Goal: Contribute content

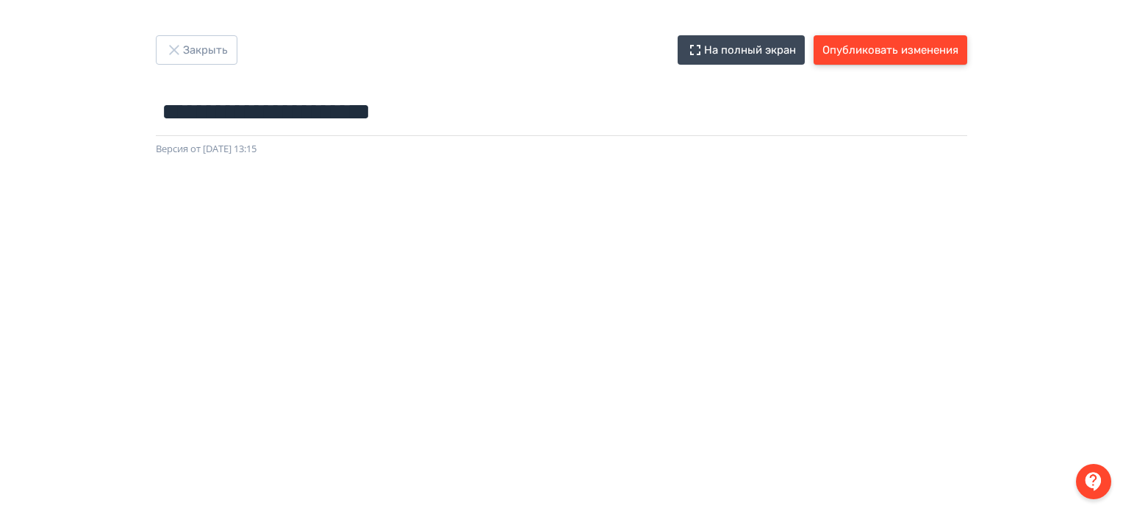
click at [884, 46] on button "Опубликовать изменения" at bounding box center [891, 49] width 154 height 29
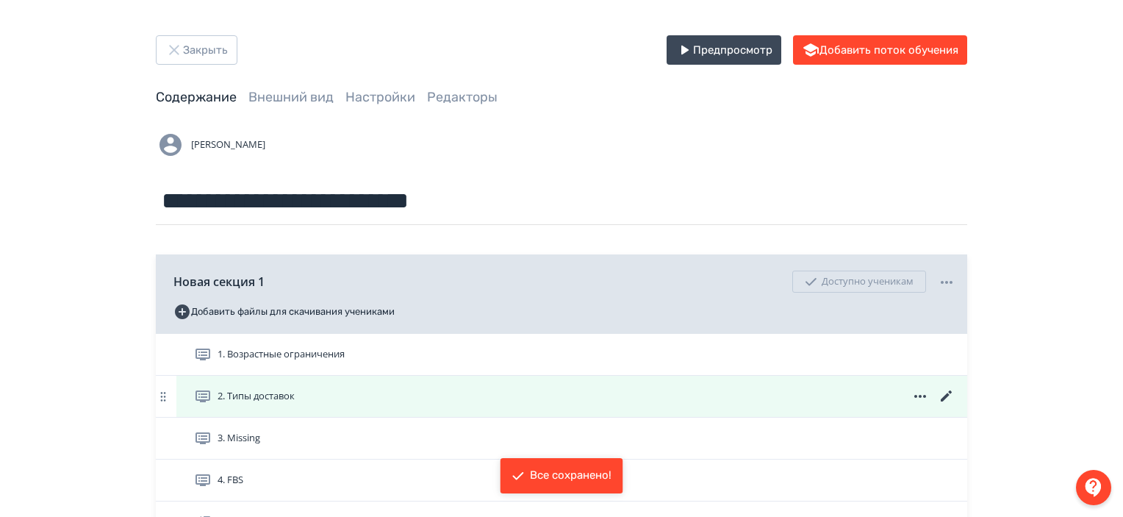
click at [949, 396] on icon at bounding box center [947, 396] width 18 height 18
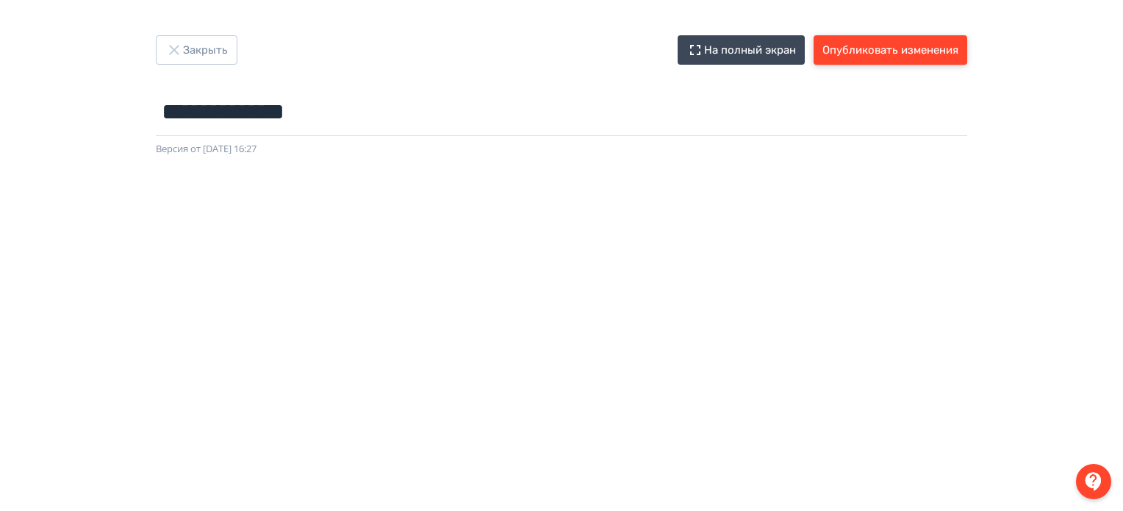
click at [932, 62] on button "Опубликовать изменения" at bounding box center [891, 49] width 154 height 29
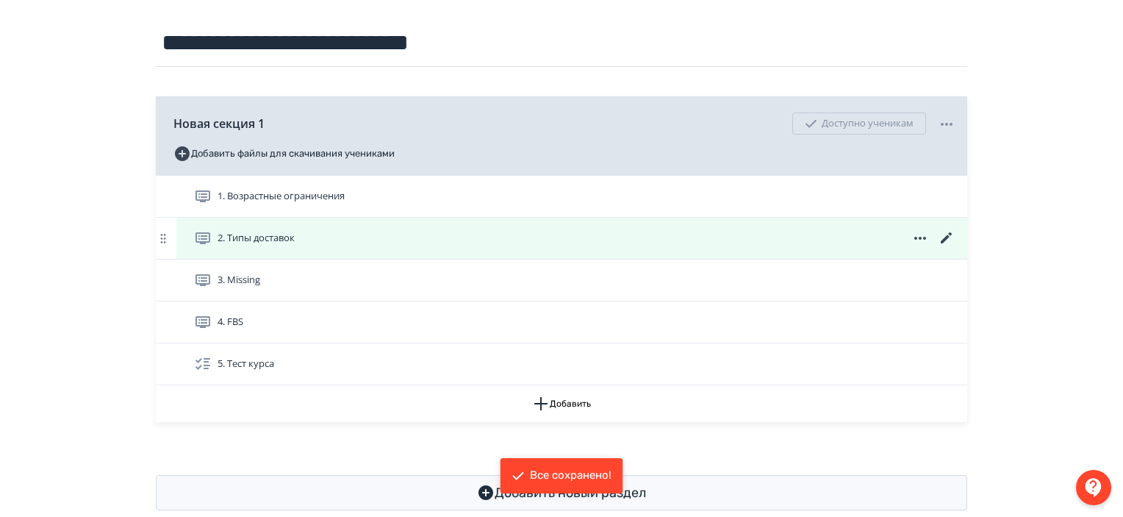
scroll to position [179, 0]
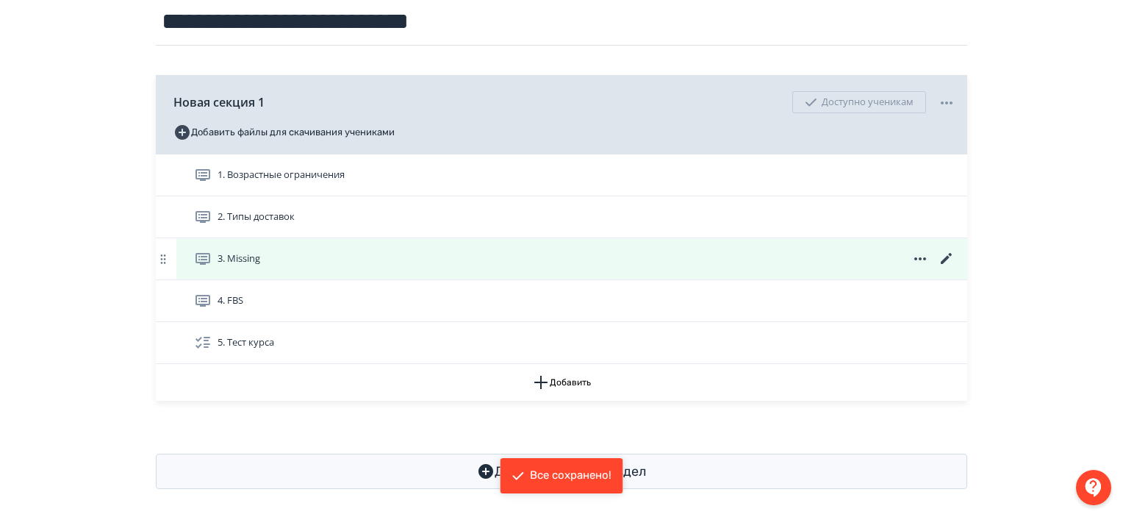
click at [944, 255] on icon at bounding box center [947, 259] width 18 height 18
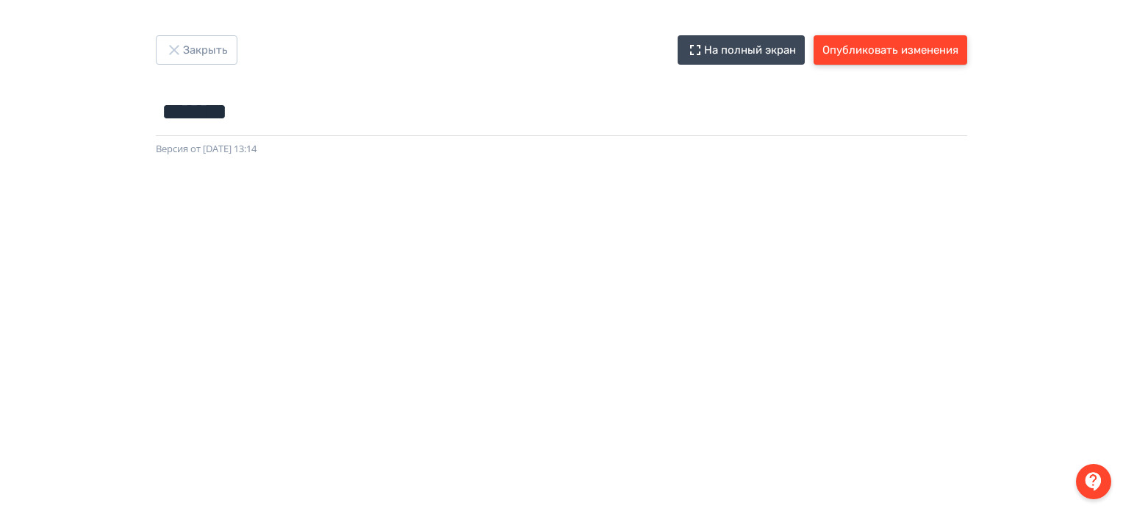
click at [902, 50] on button "Опубликовать изменения" at bounding box center [891, 49] width 154 height 29
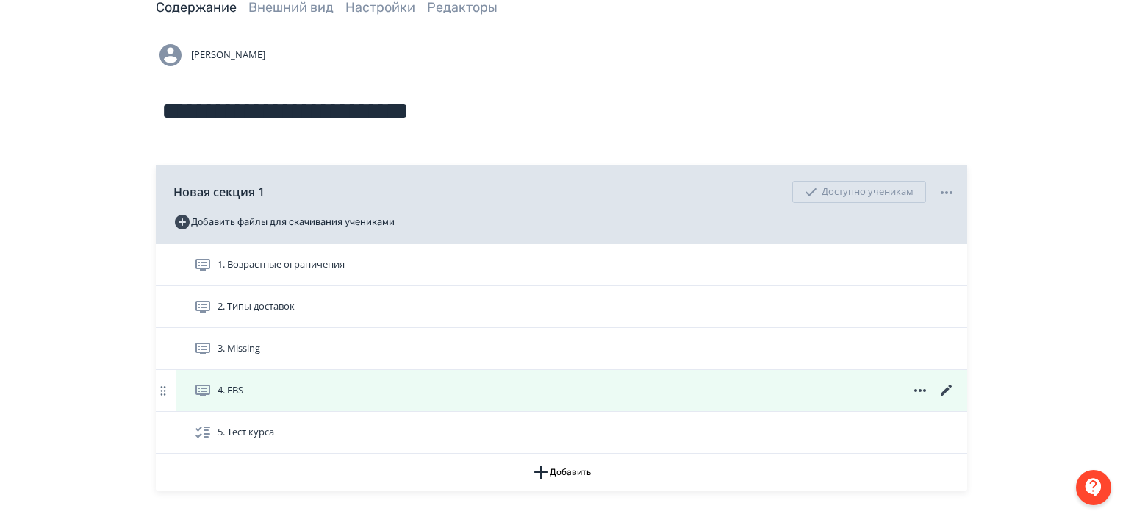
scroll to position [91, 0]
click at [949, 387] on icon at bounding box center [946, 388] width 11 height 11
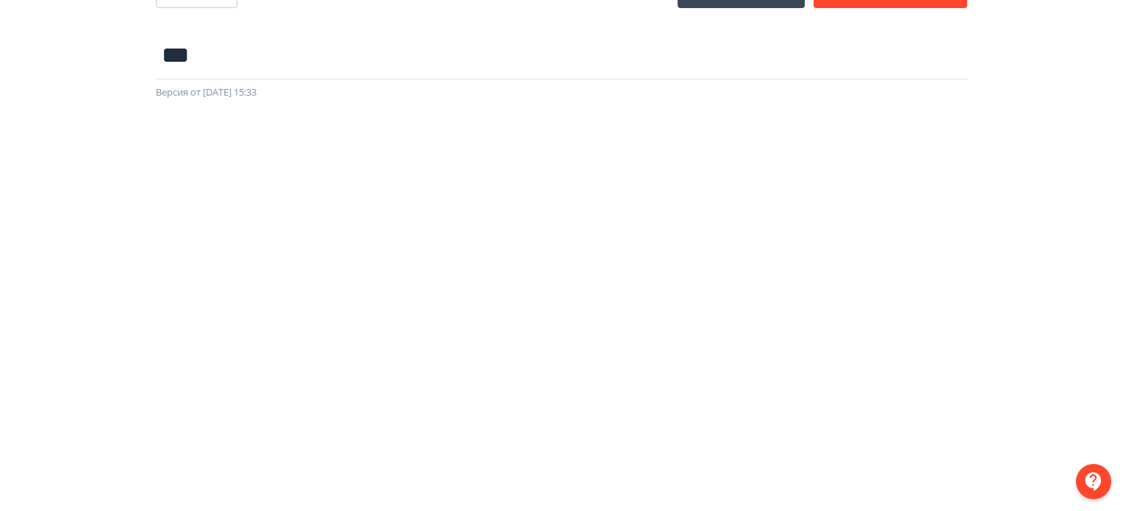
scroll to position [32, 0]
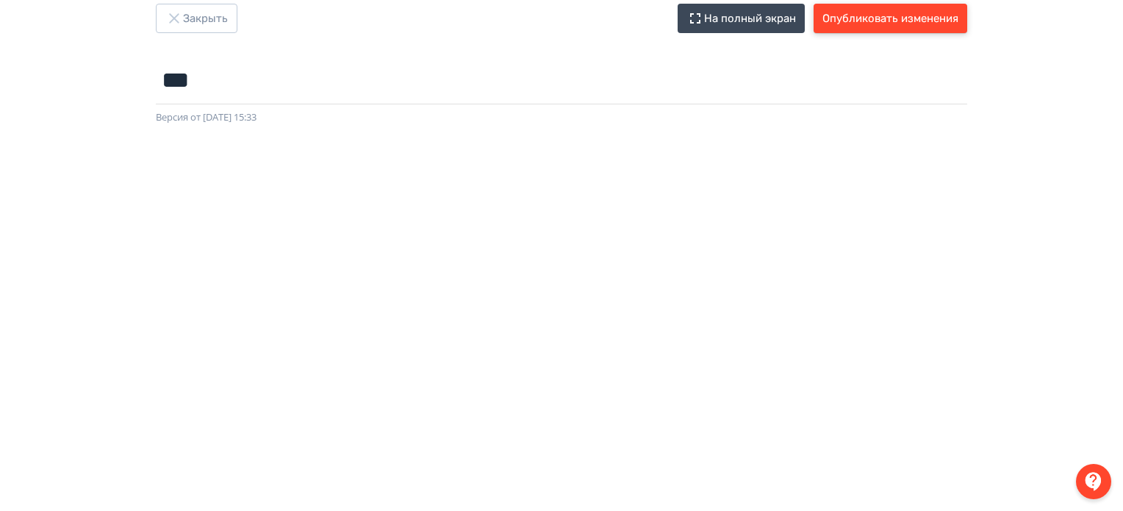
click at [882, 9] on button "Опубликовать изменения" at bounding box center [891, 18] width 154 height 29
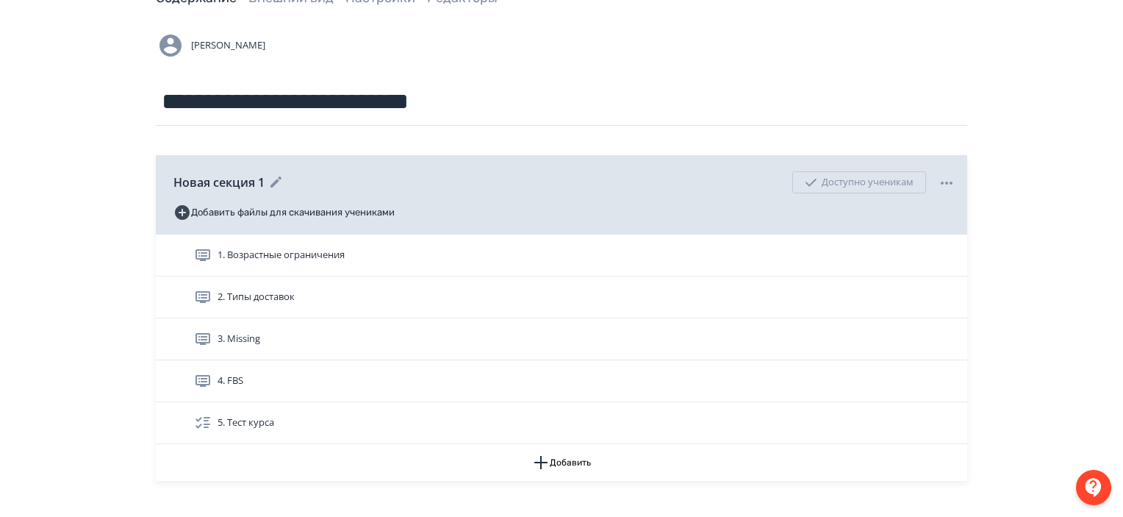
scroll to position [100, 0]
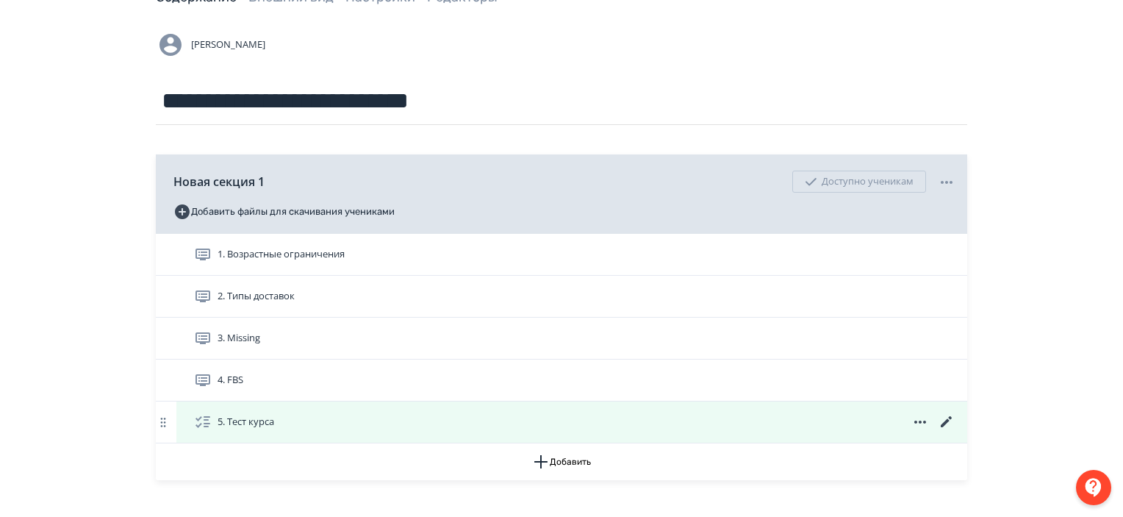
click at [949, 420] on icon at bounding box center [946, 421] width 11 height 11
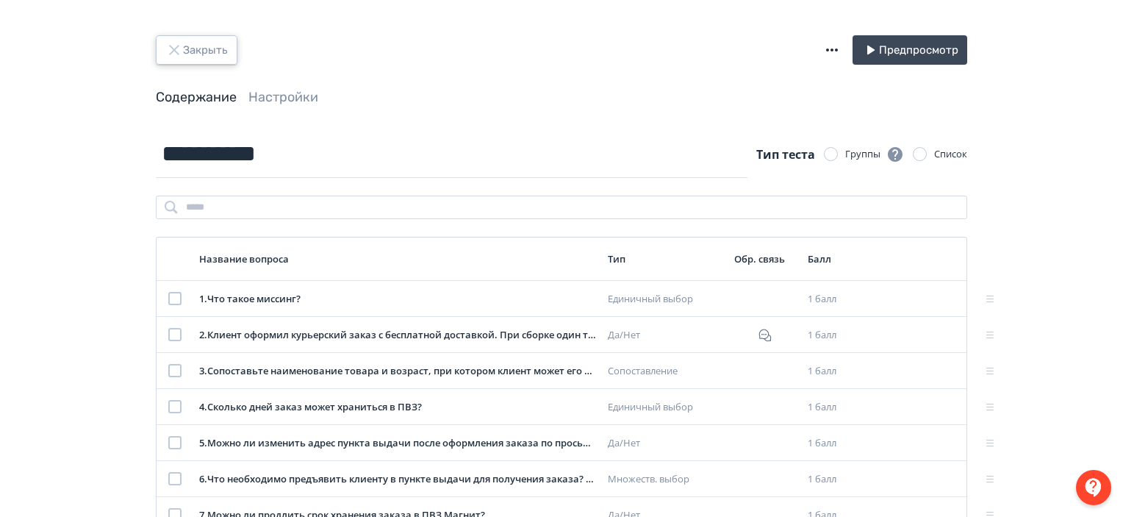
click at [209, 55] on button "Закрыть" at bounding box center [197, 49] width 82 height 29
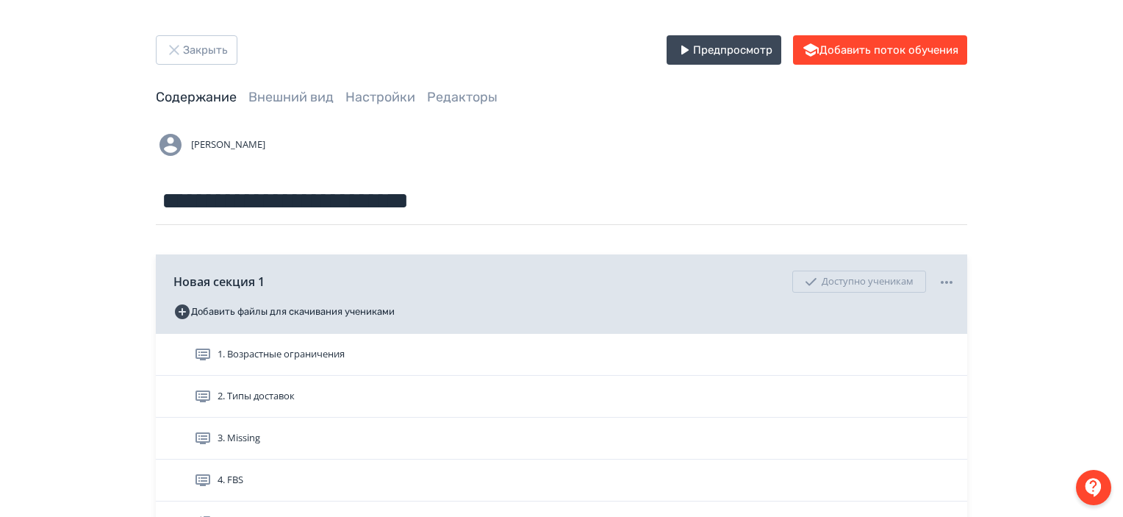
click at [194, 34] on div "**********" at bounding box center [561, 351] width 1123 height 703
click at [200, 39] on button "Закрыть" at bounding box center [197, 49] width 82 height 29
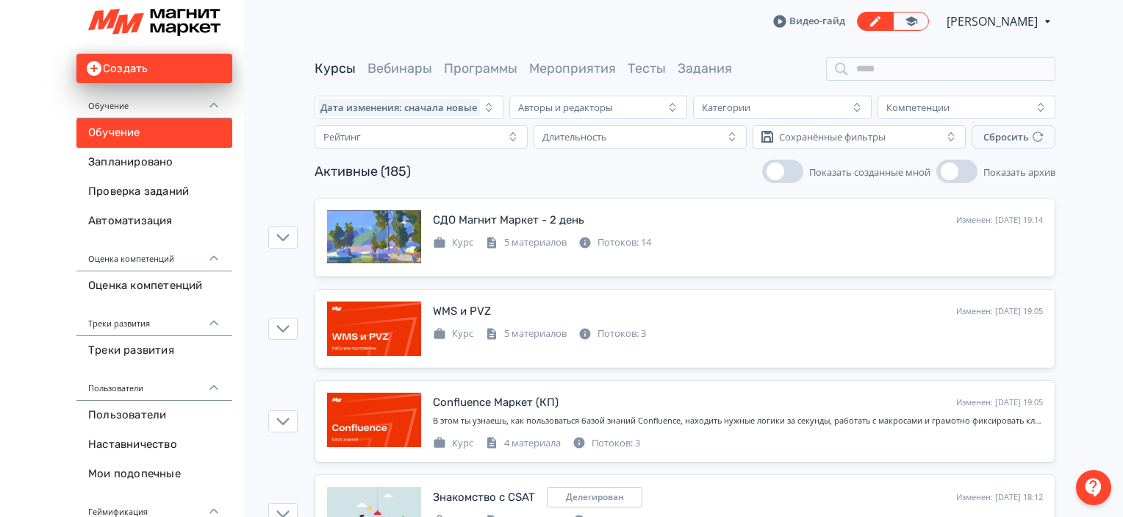
click at [1102, 484] on div at bounding box center [1093, 487] width 35 height 35
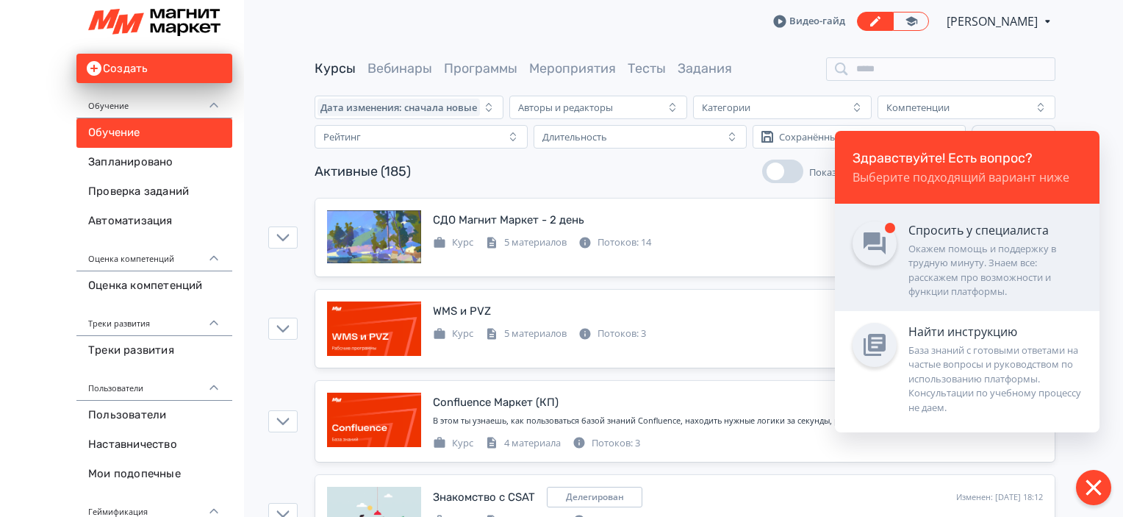
click at [1002, 264] on div "Окажем помощь и поддержку в трудную минуту. Знаем все: расскажем про возможност…" at bounding box center [994, 270] width 173 height 57
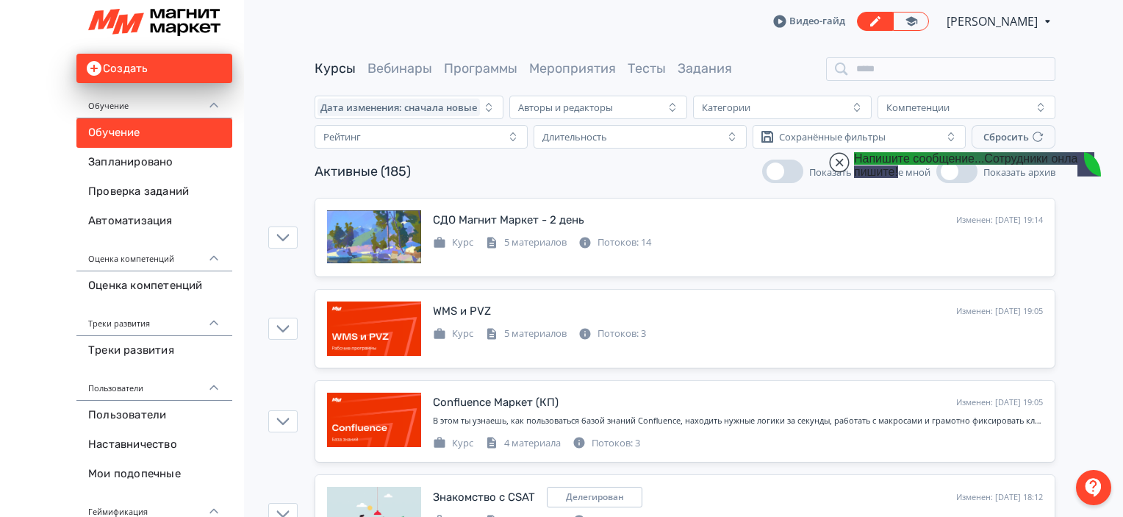
type textarea "**********"
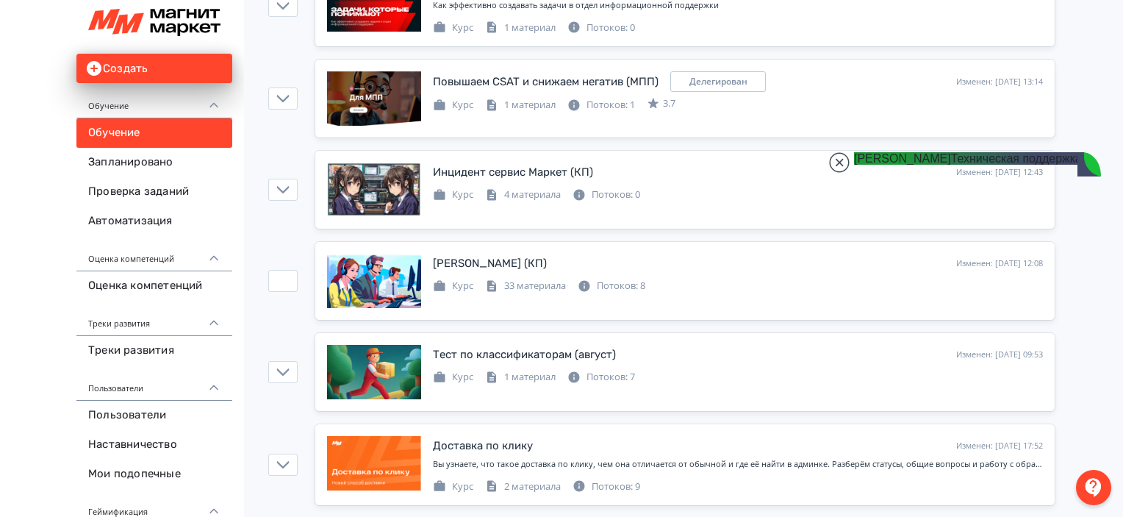
scroll to position [1322, 0]
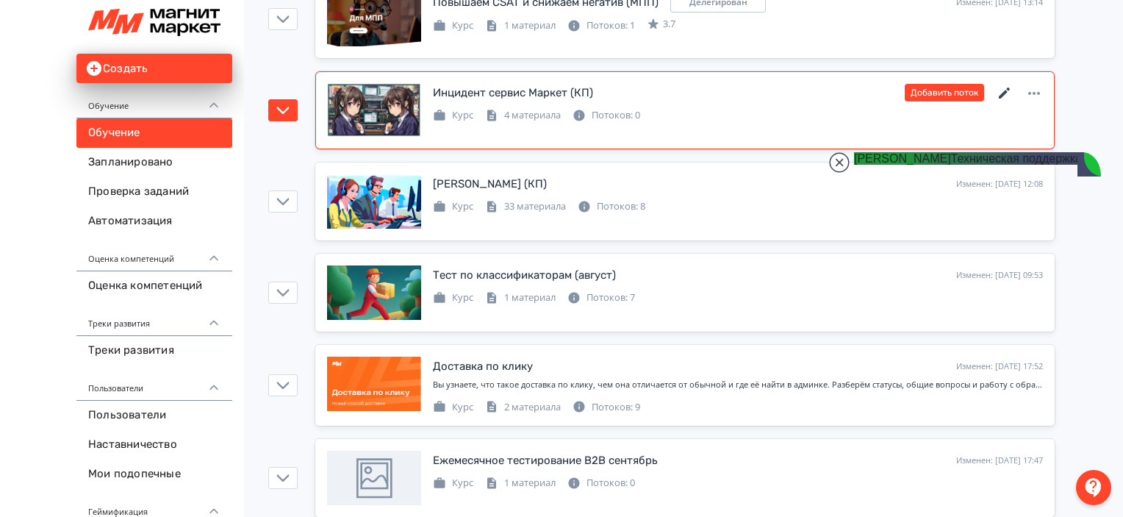
type textarea "*******"
click at [1007, 87] on icon at bounding box center [1004, 92] width 11 height 11
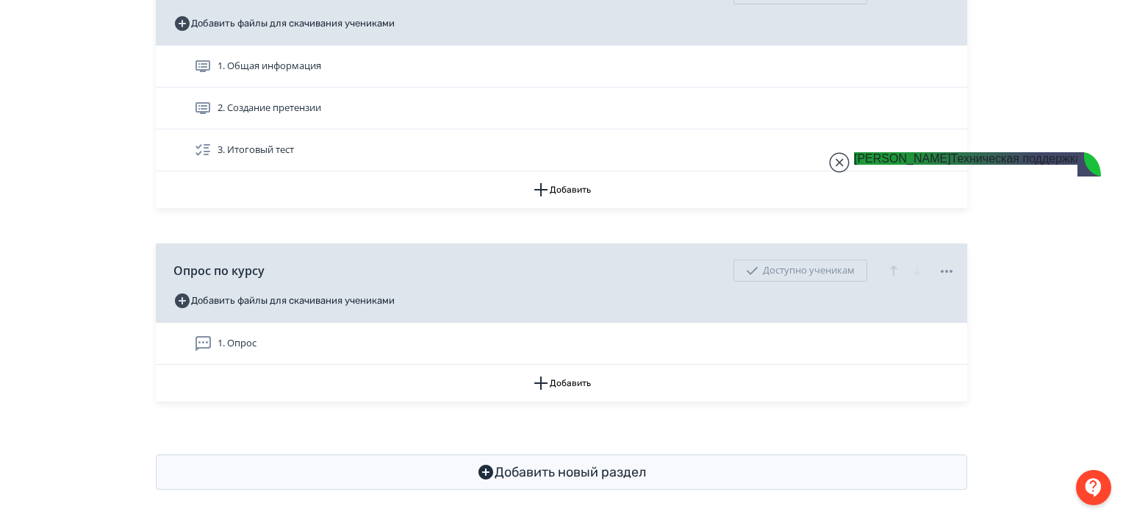
scroll to position [296, 0]
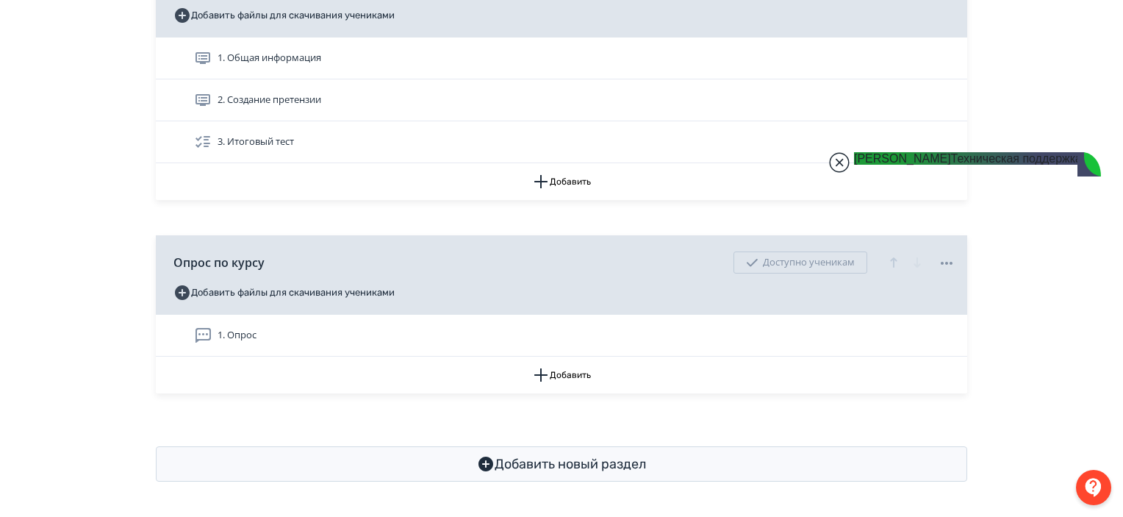
click at [844, 162] on jdiv at bounding box center [839, 162] width 21 height 21
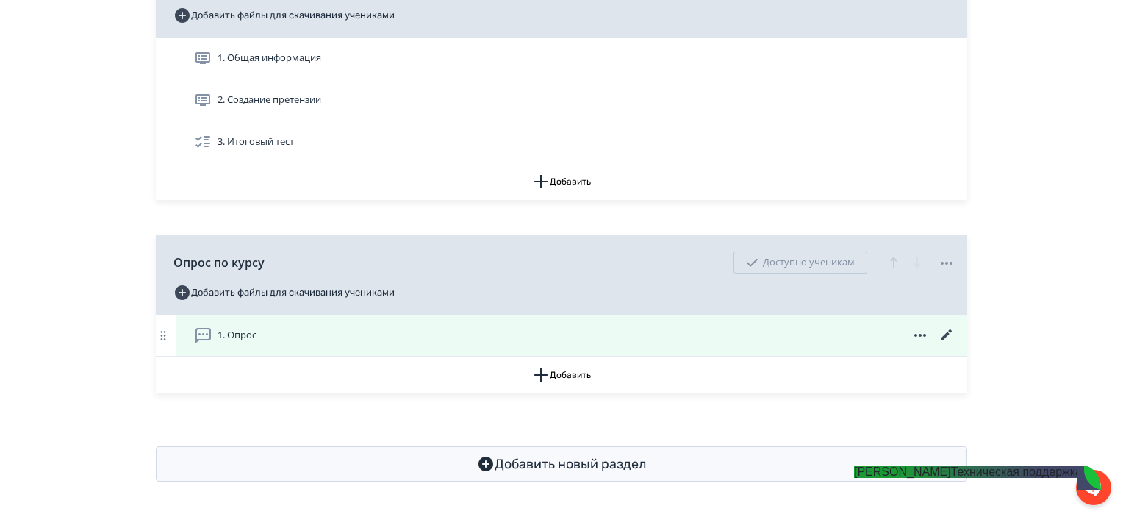
click at [944, 334] on icon at bounding box center [946, 334] width 11 height 11
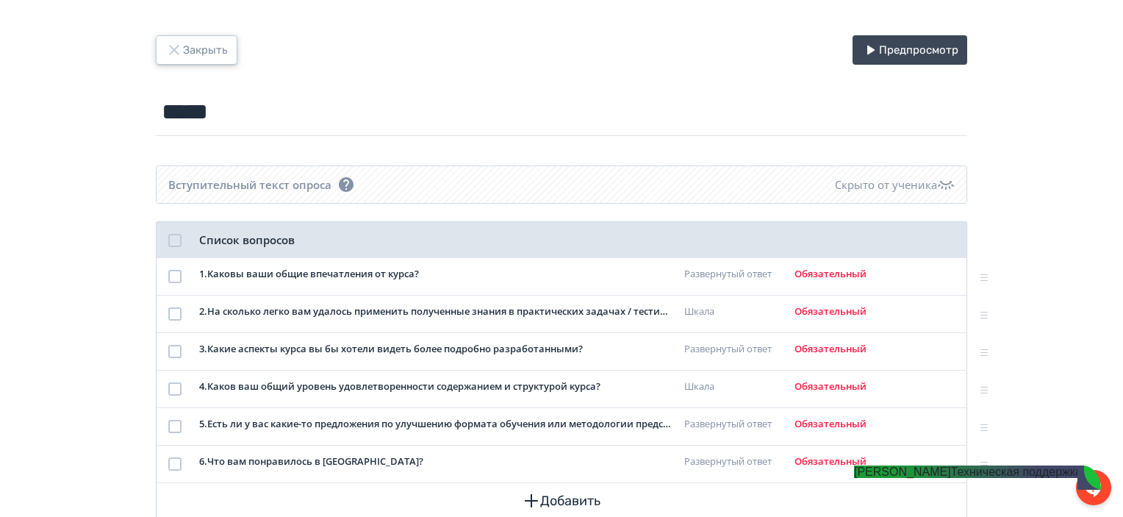
click at [182, 47] on icon "button" at bounding box center [174, 50] width 18 height 18
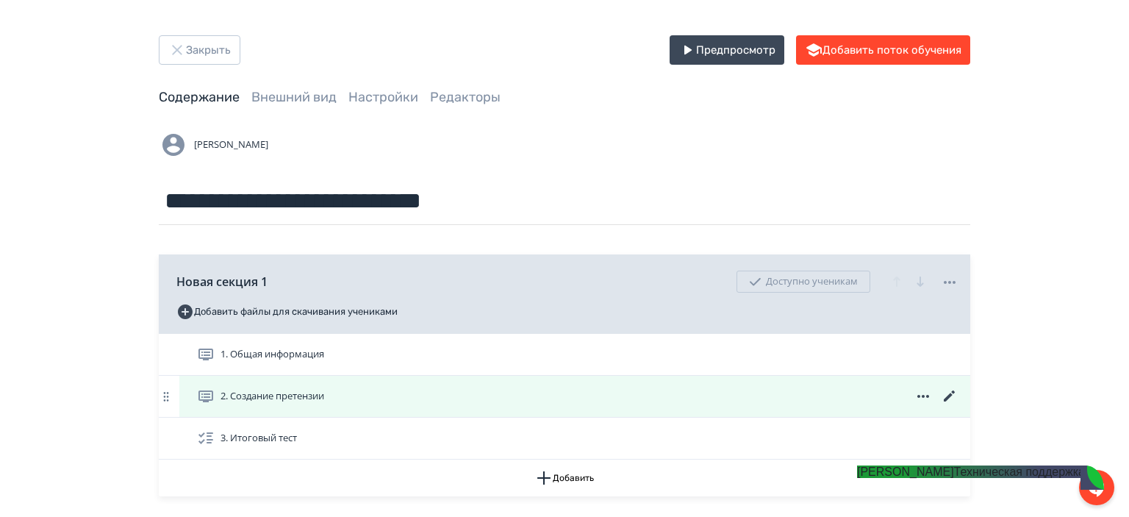
scroll to position [296, 0]
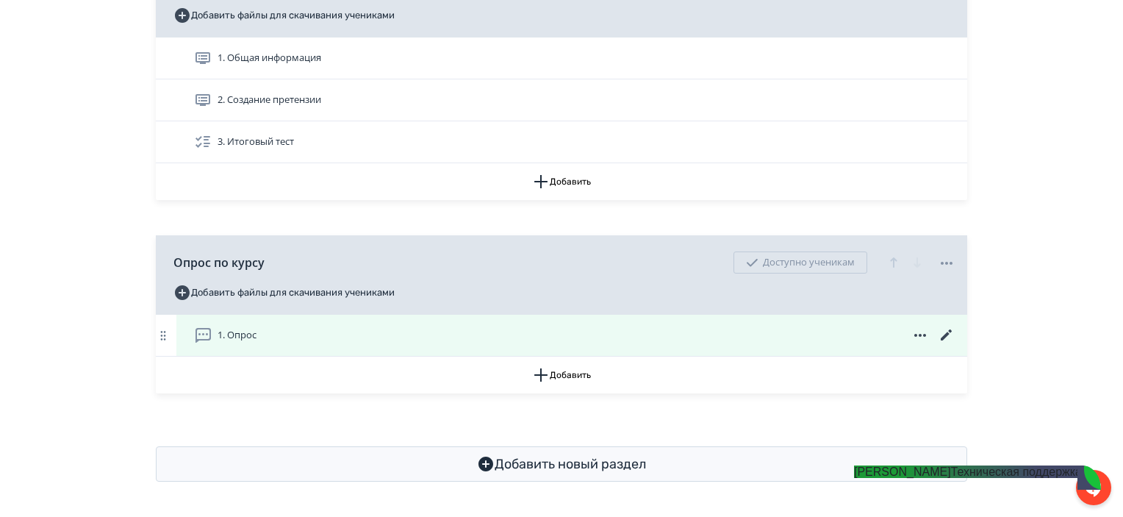
click at [919, 338] on icon at bounding box center [920, 335] width 18 height 18
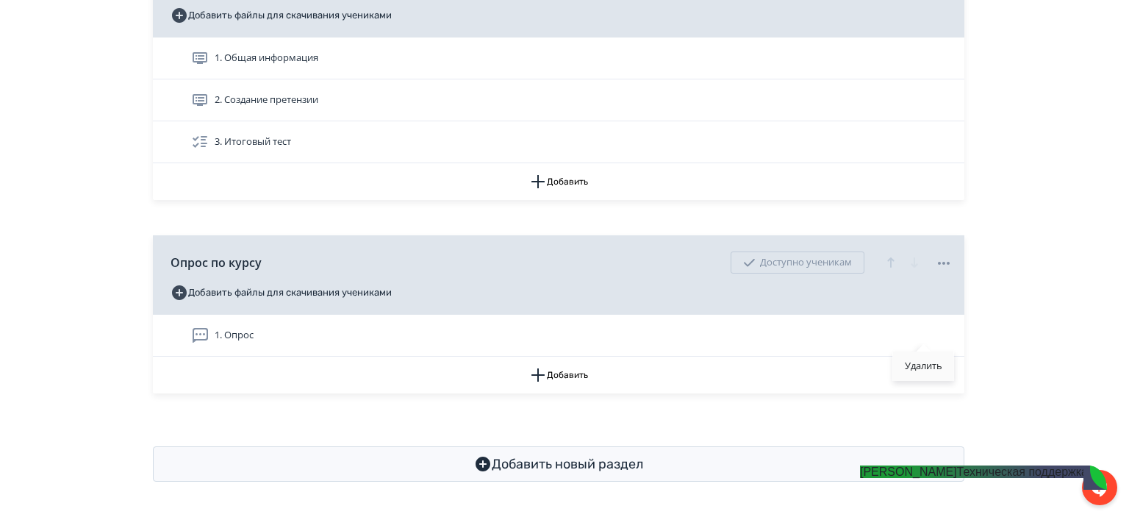
click at [909, 354] on div "Удалить" at bounding box center [923, 365] width 61 height 29
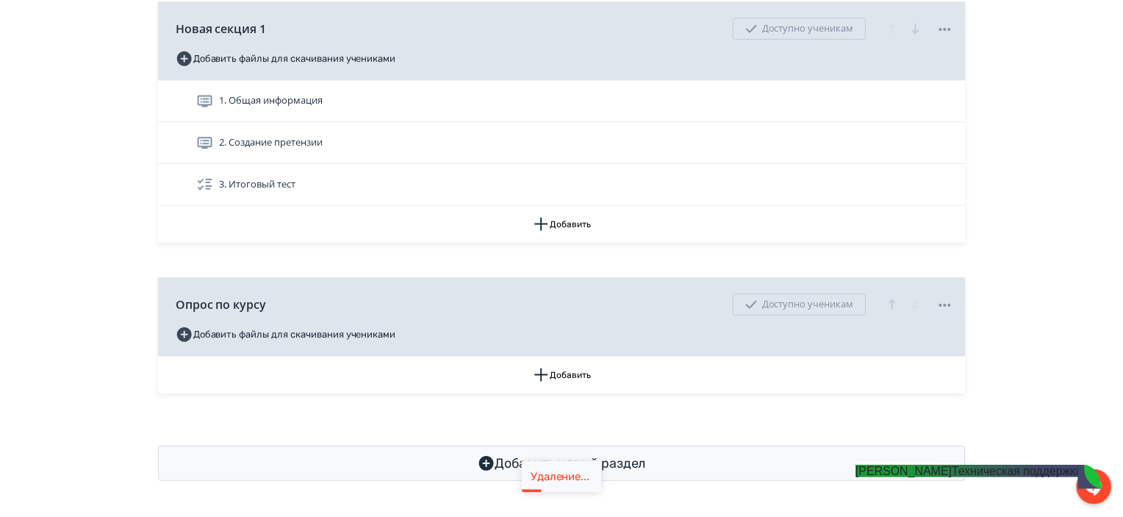
scroll to position [254, 0]
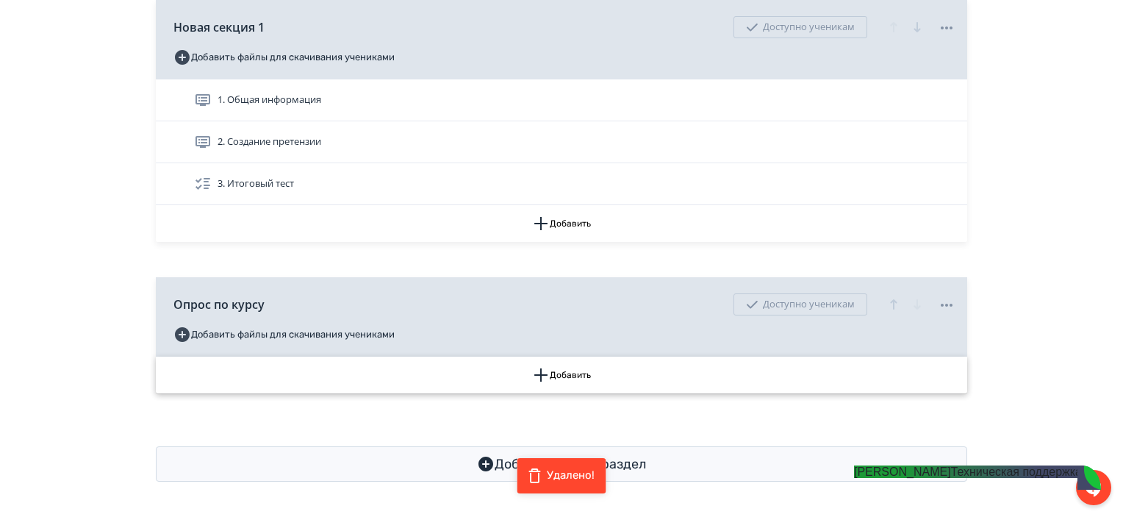
click at [859, 380] on button "Добавить" at bounding box center [561, 374] width 811 height 37
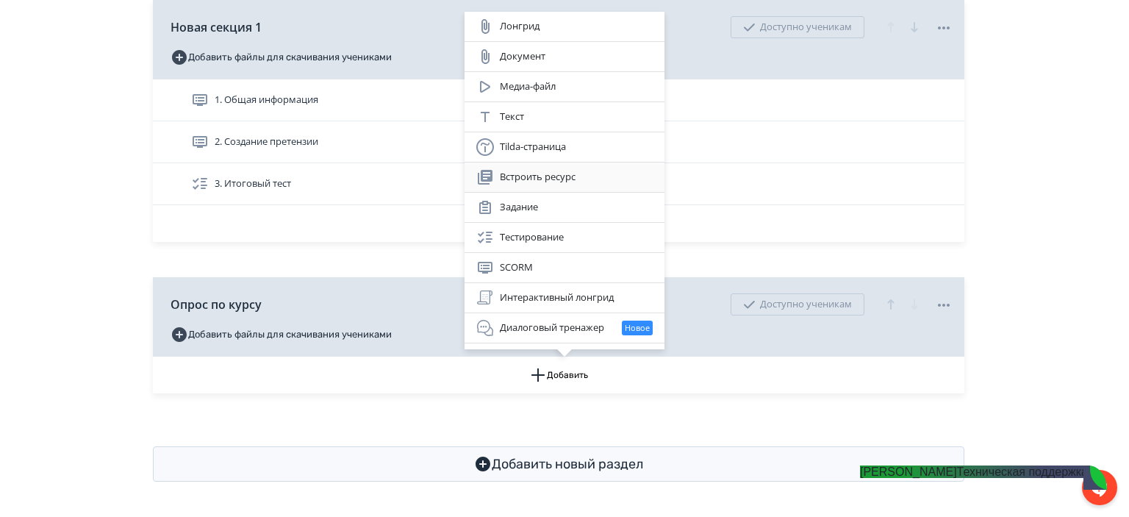
click at [550, 179] on div "Встроить ресурс" at bounding box center [564, 177] width 176 height 18
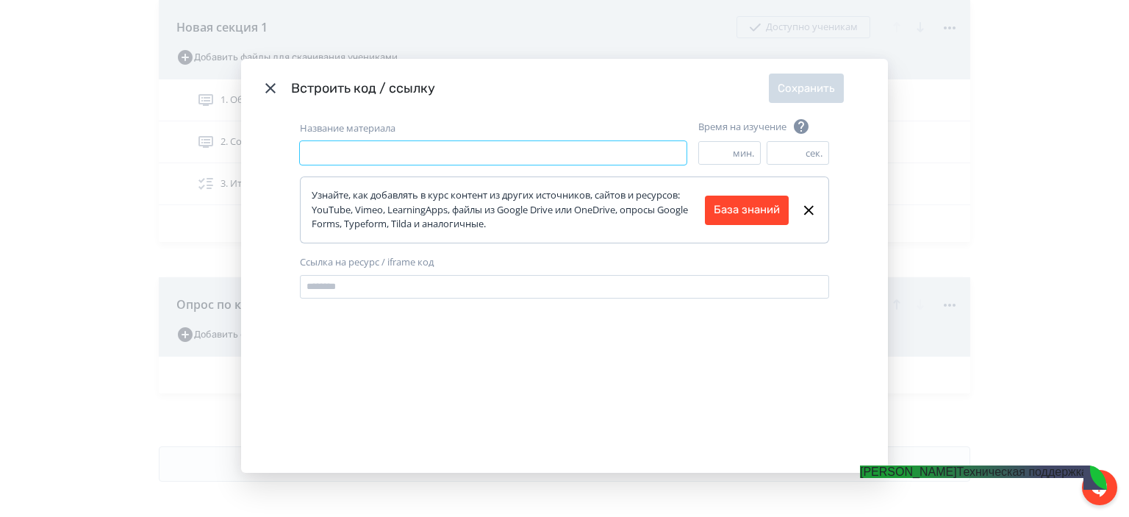
click at [488, 143] on input "Название материала" at bounding box center [493, 153] width 387 height 24
type input "**********"
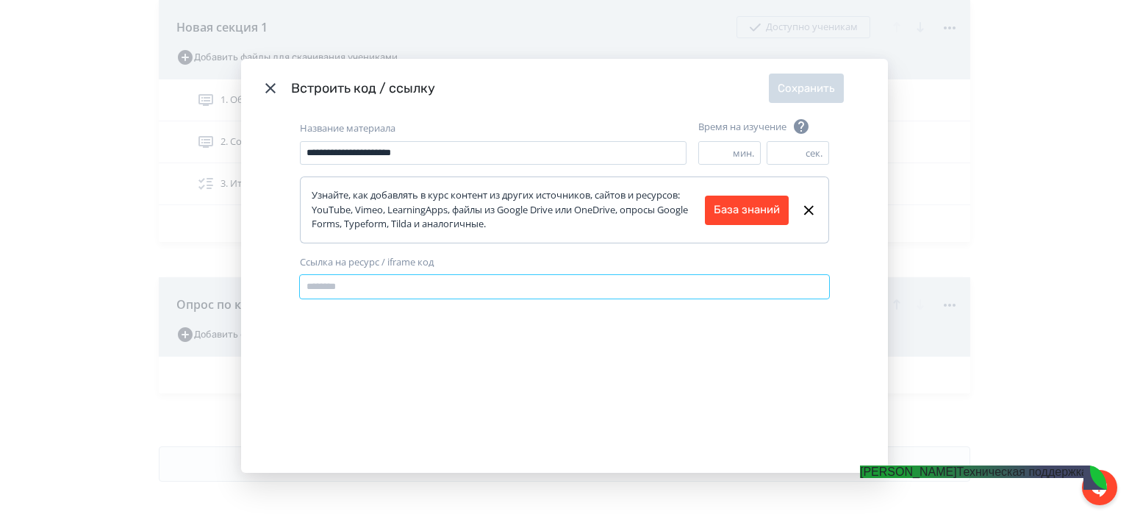
click at [481, 287] on input "Ссылка на ресурс / iframe код" at bounding box center [564, 287] width 529 height 24
paste input "**********"
click at [501, 290] on input "**********" at bounding box center [564, 287] width 529 height 24
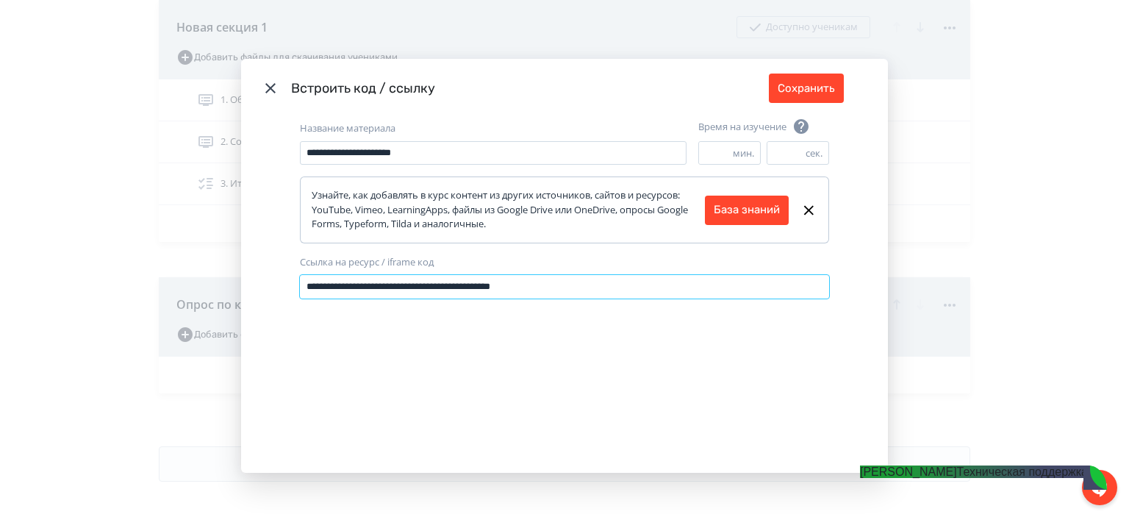
type input "**********"
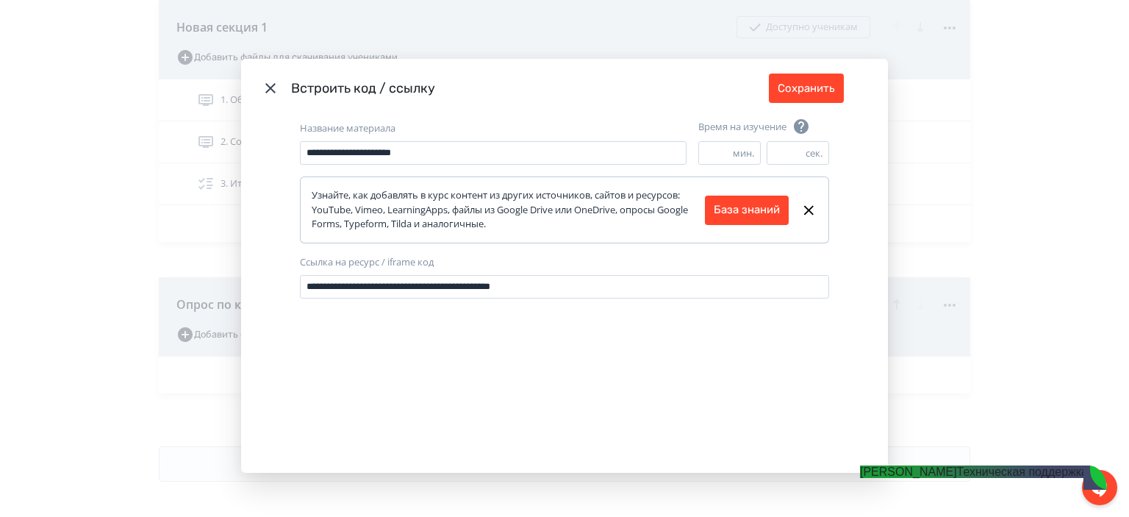
click at [597, 332] on div "**********" at bounding box center [564, 295] width 647 height 354
click at [790, 90] on button "Сохранить" at bounding box center [806, 87] width 75 height 29
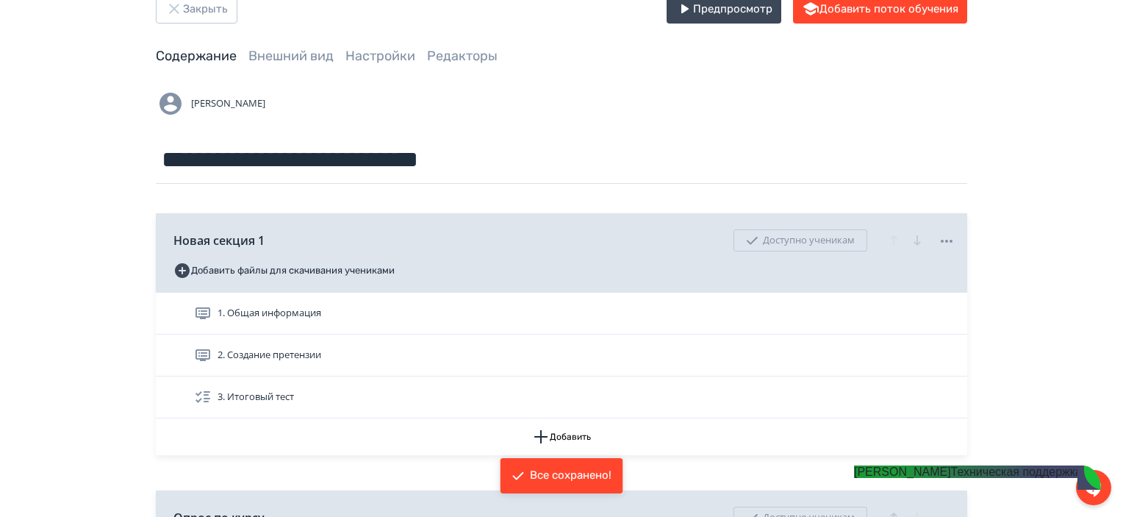
scroll to position [0, 0]
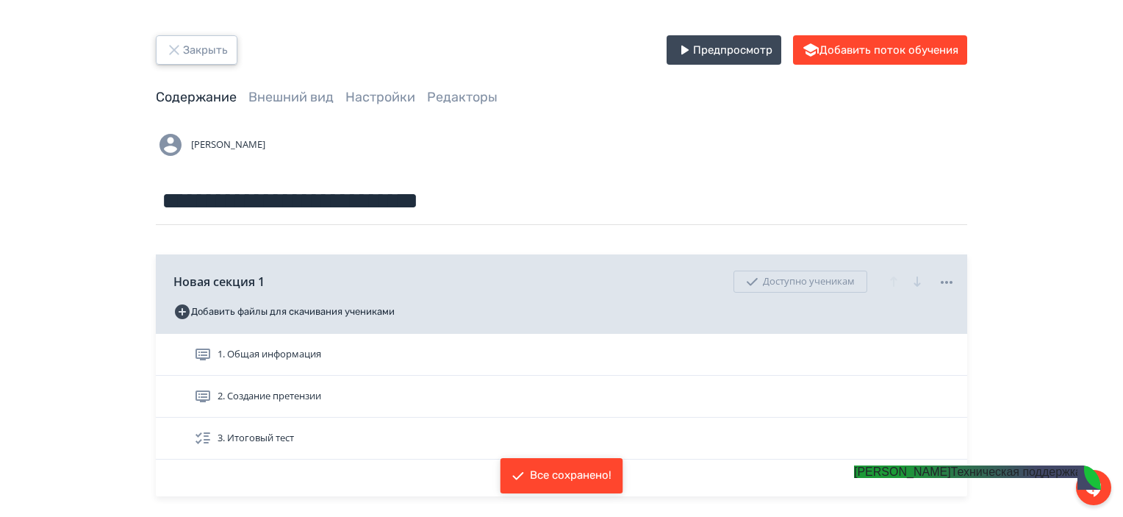
click at [208, 49] on button "Закрыть" at bounding box center [197, 49] width 82 height 29
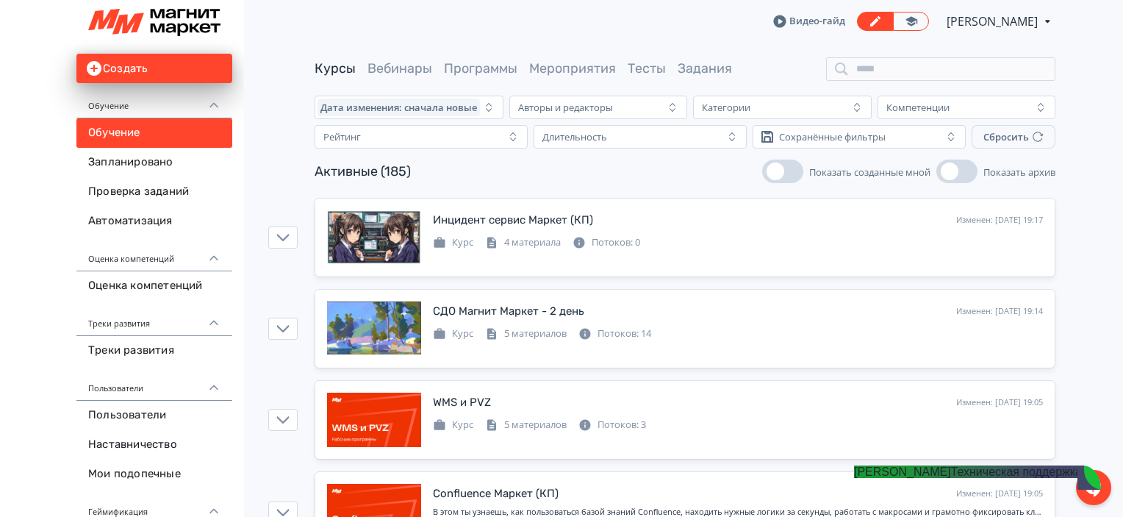
click at [929, 478] on jdiv "[PERSON_NAME] поддержка" at bounding box center [968, 471] width 228 height 12
click at [1086, 478] on div at bounding box center [1093, 487] width 35 height 35
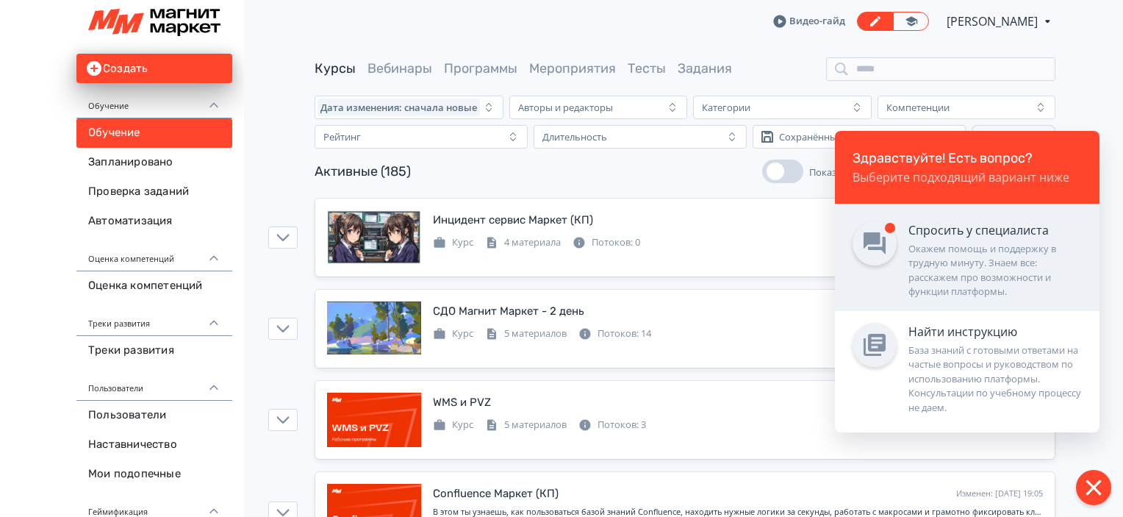
click at [1003, 259] on div "Окажем помощь и поддержку в трудную минуту. Знаем все: расскажем про возможност…" at bounding box center [994, 270] width 173 height 57
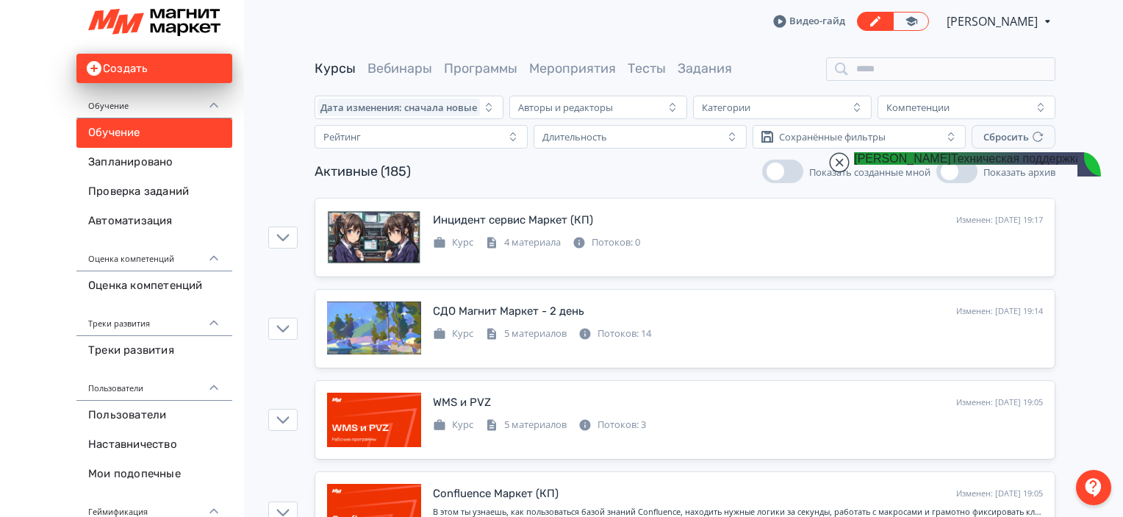
scroll to position [3068, 0]
type textarea "**********"
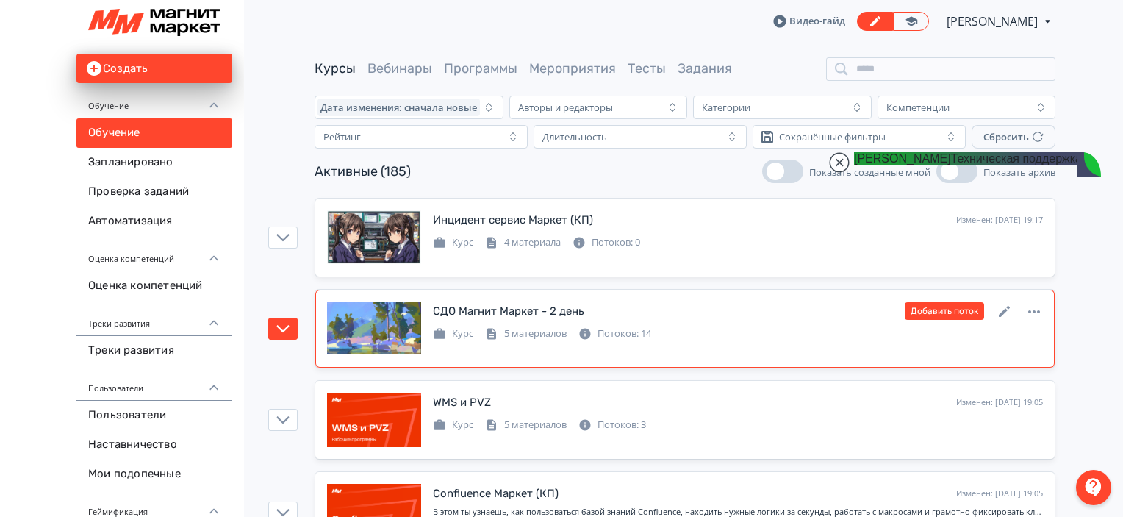
scroll to position [17097, 0]
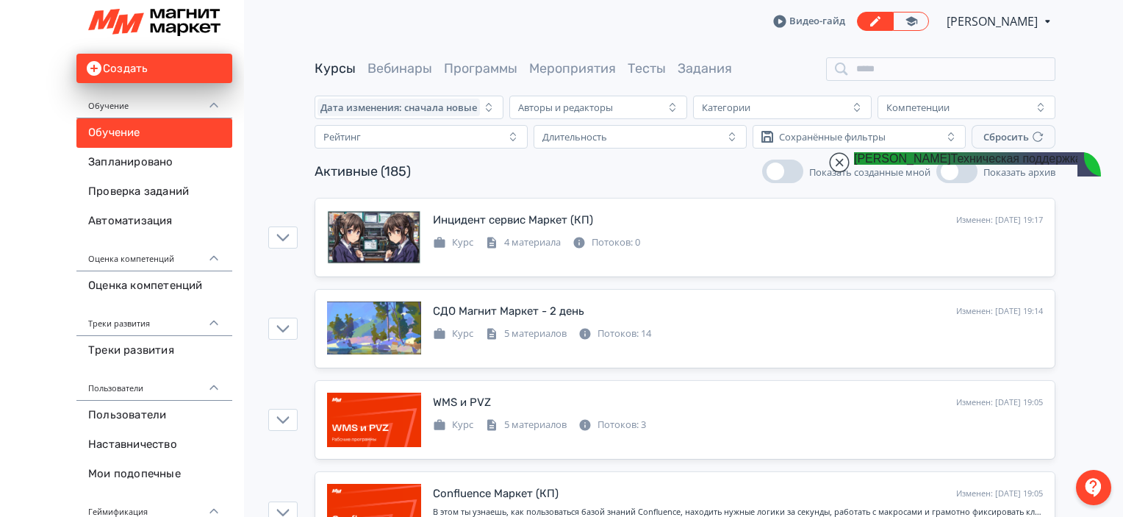
click at [1023, 29] on span "[PERSON_NAME]" at bounding box center [993, 21] width 93 height 18
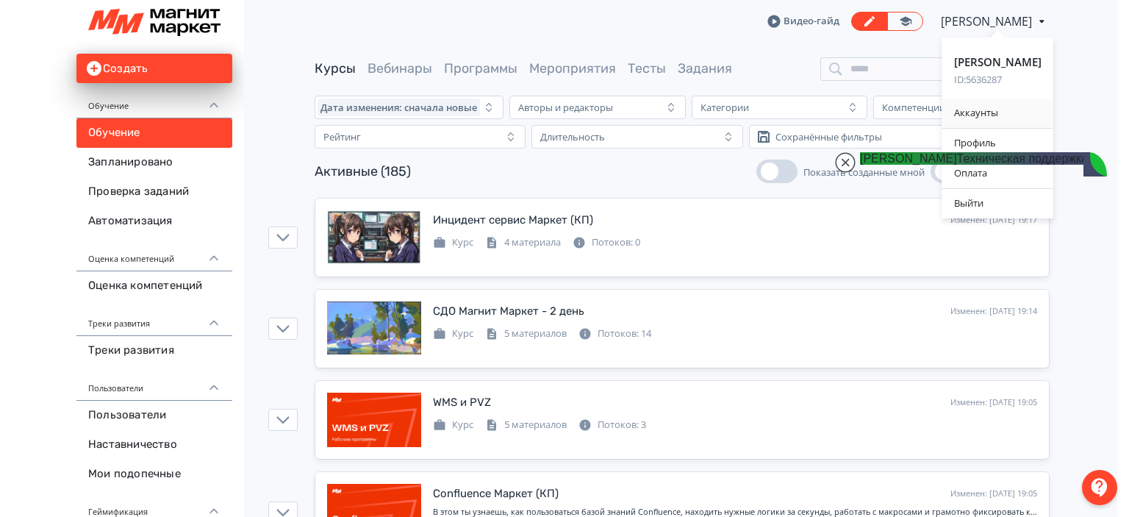
click at [1009, 111] on div "Аккаунты" at bounding box center [997, 112] width 111 height 29
